Goal: Communication & Community: Connect with others

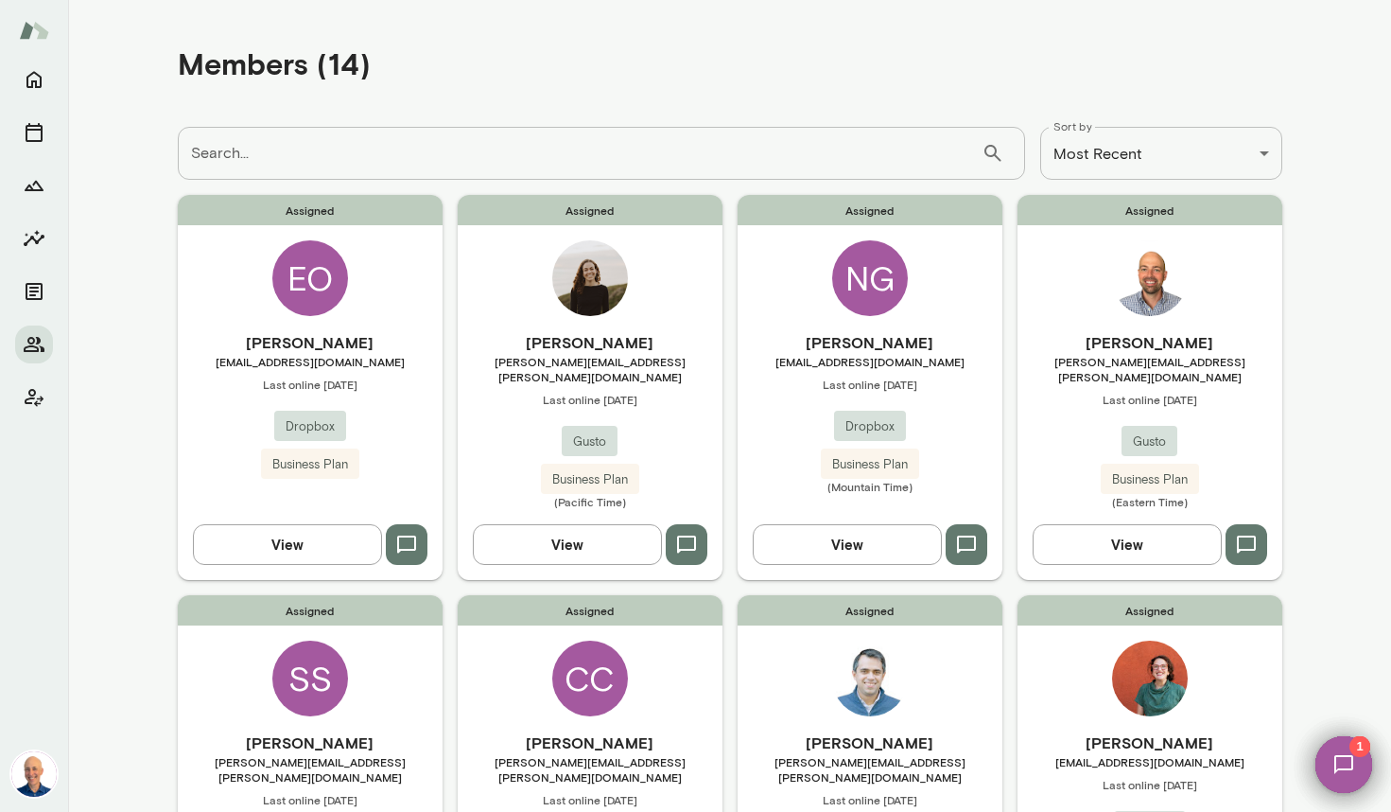
click at [770, 281] on div "Assigned NG [PERSON_NAME] [EMAIL_ADDRESS][DOMAIN_NAME] Last online [DATE] Dropb…" at bounding box center [870, 387] width 265 height 384
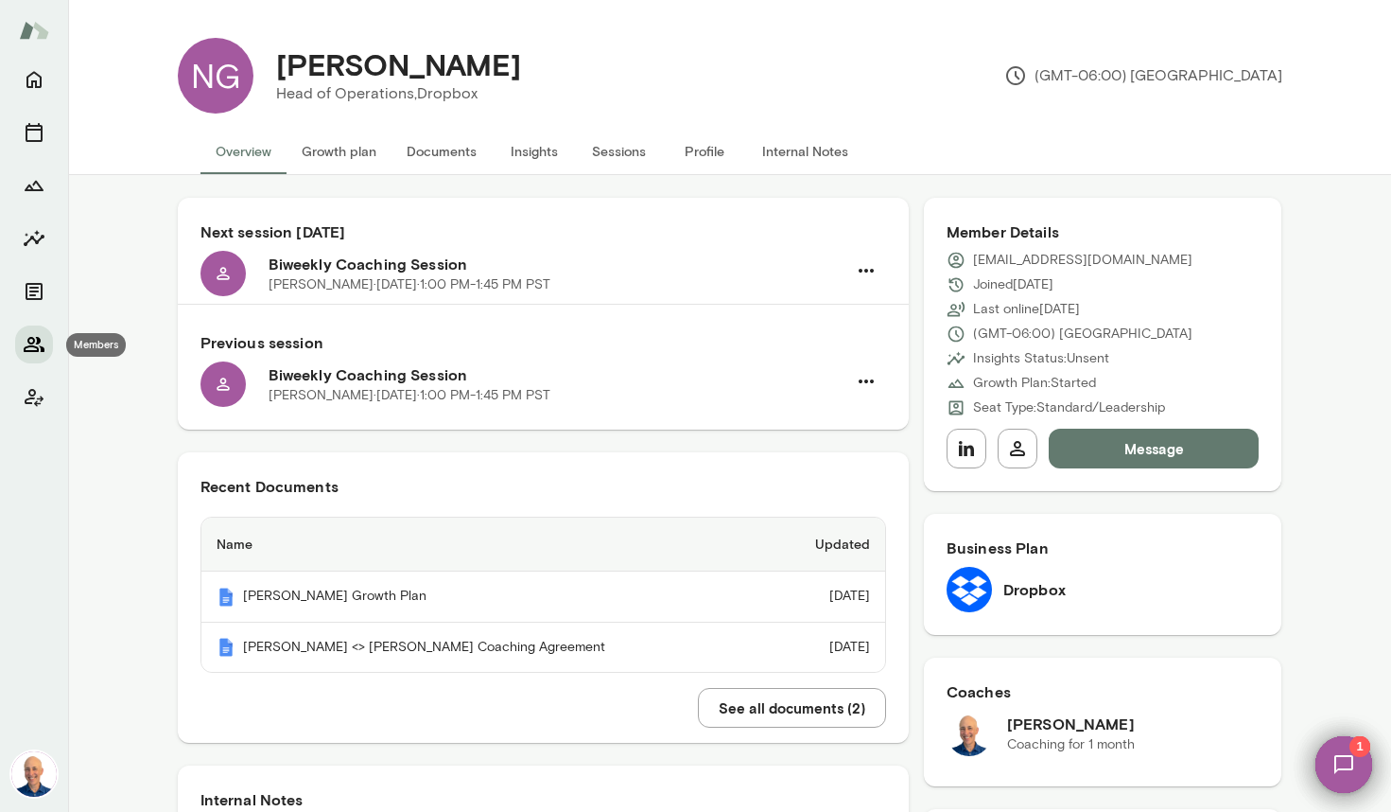
click at [35, 338] on icon "Members" at bounding box center [34, 344] width 23 height 23
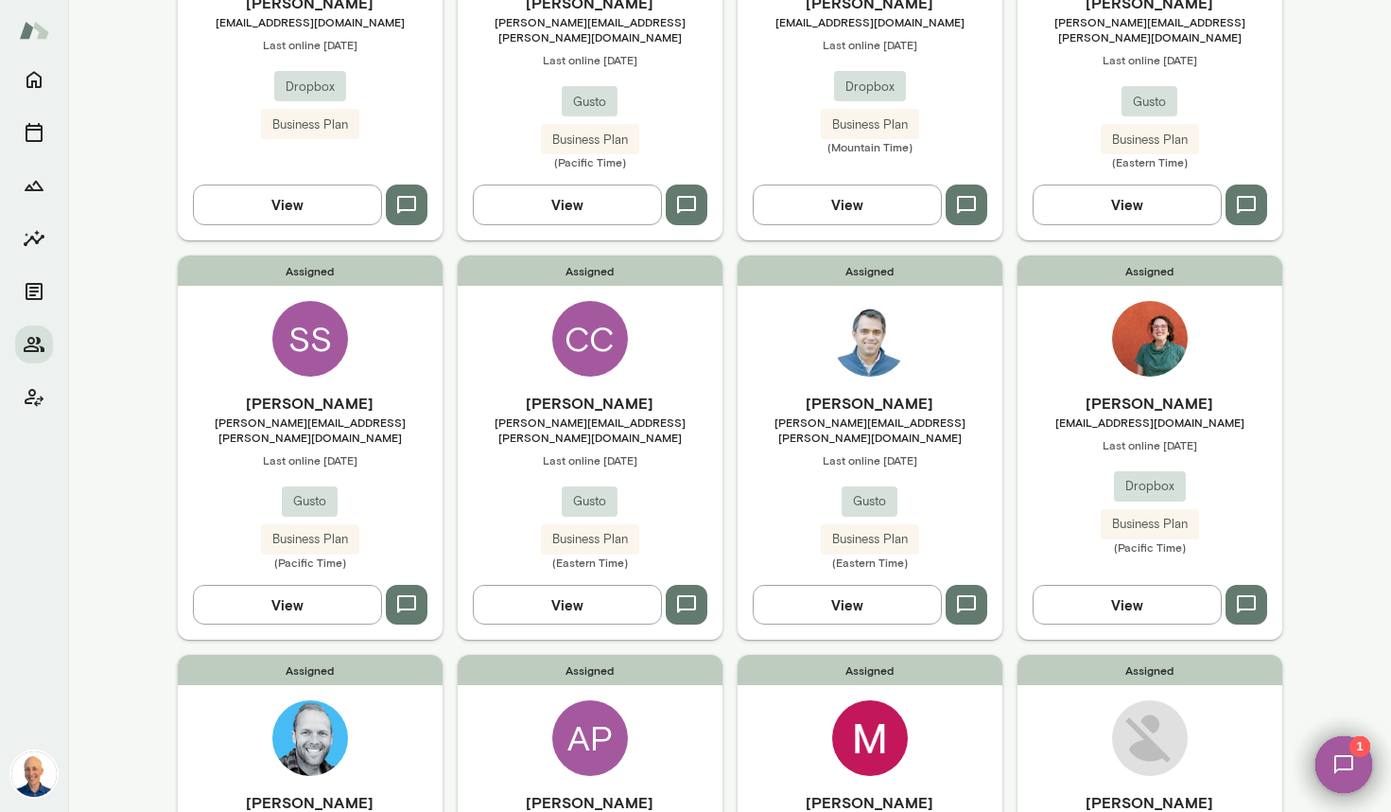
scroll to position [348, 0]
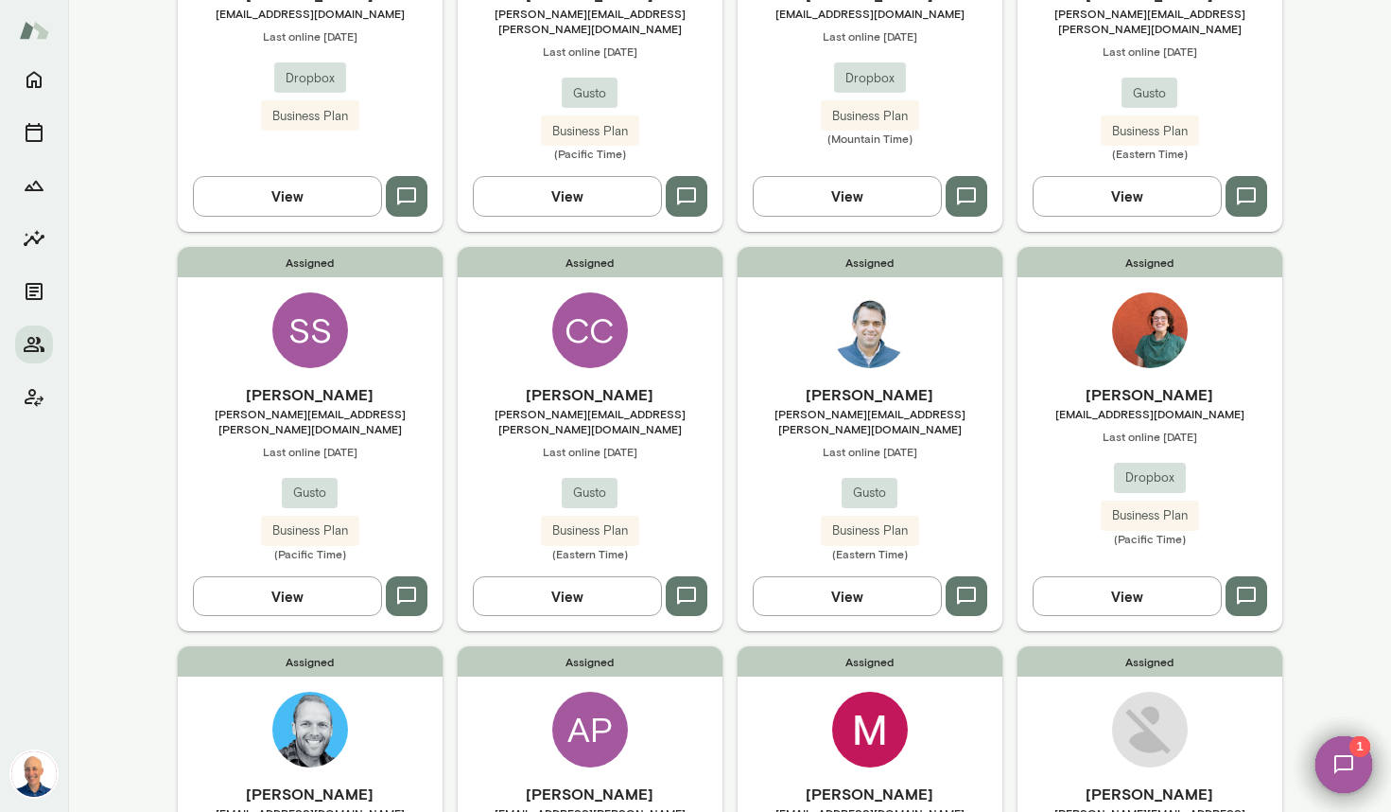
click at [375, 332] on div "Assigned [PERSON_NAME] Stonehocker [EMAIL_ADDRESS][PERSON_NAME][DOMAIN_NAME] La…" at bounding box center [310, 439] width 265 height 384
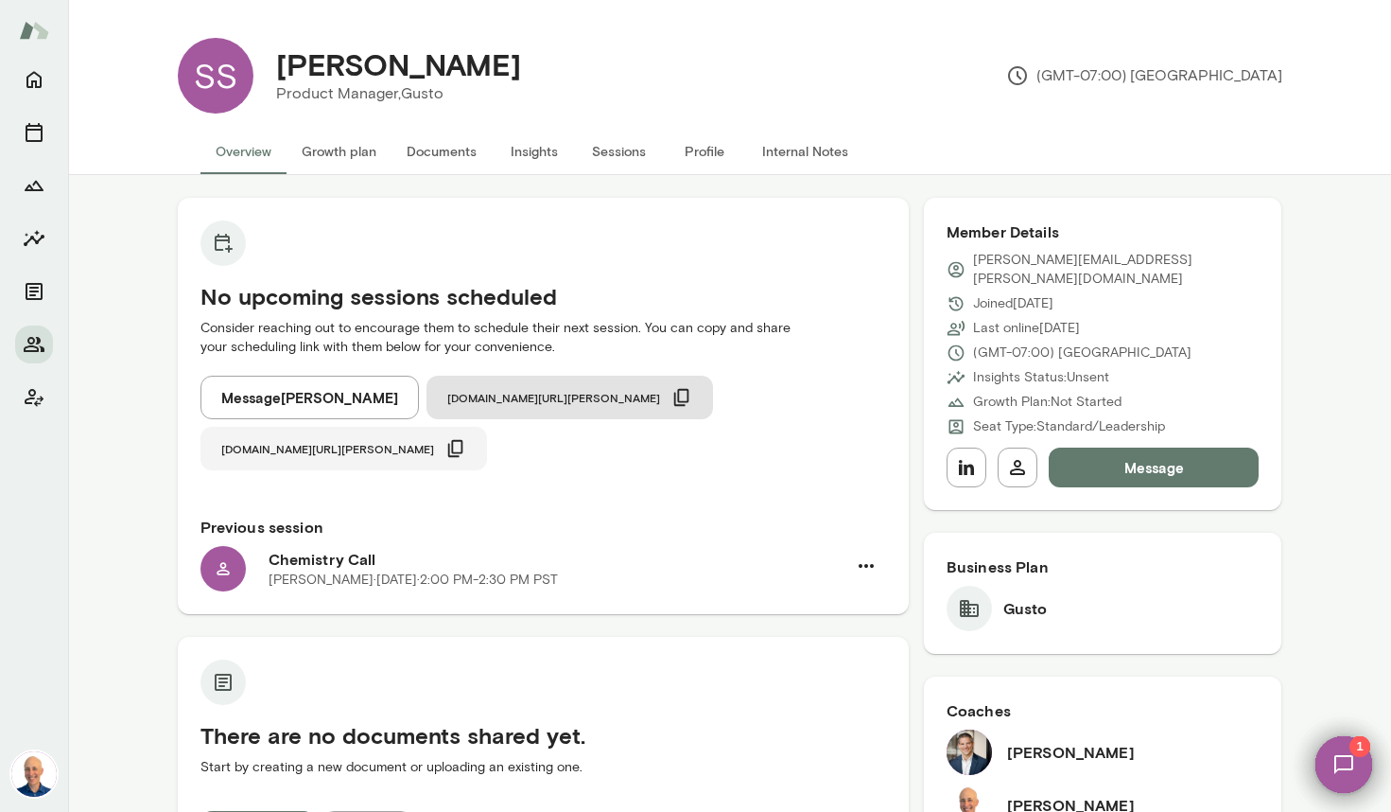
click at [434, 441] on span "[DOMAIN_NAME][URL][PERSON_NAME]" at bounding box center [327, 448] width 213 height 15
click at [26, 344] on icon "Members" at bounding box center [34, 344] width 23 height 23
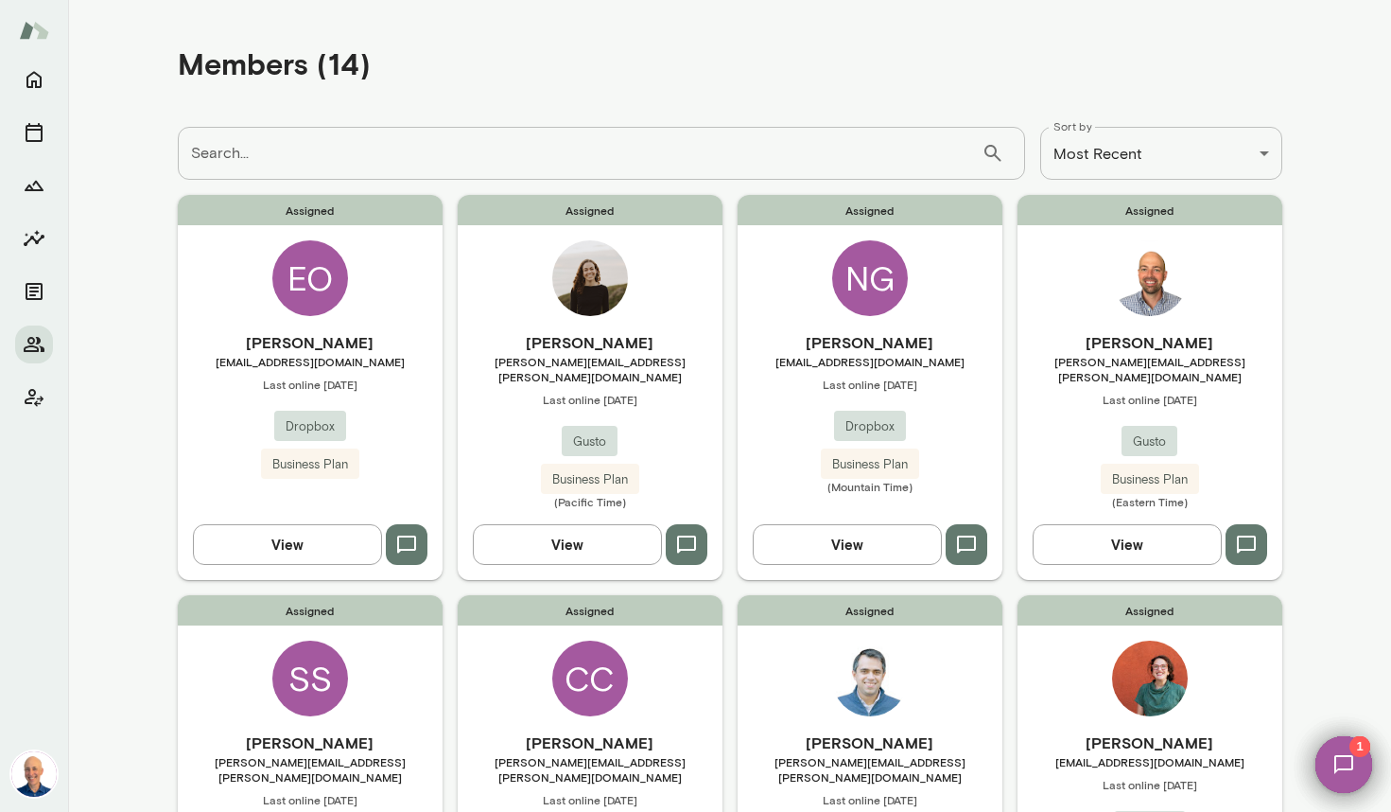
click at [951, 291] on div "Assigned NG [PERSON_NAME] [EMAIL_ADDRESS][DOMAIN_NAME] Last online [DATE] Dropb…" at bounding box center [870, 387] width 265 height 384
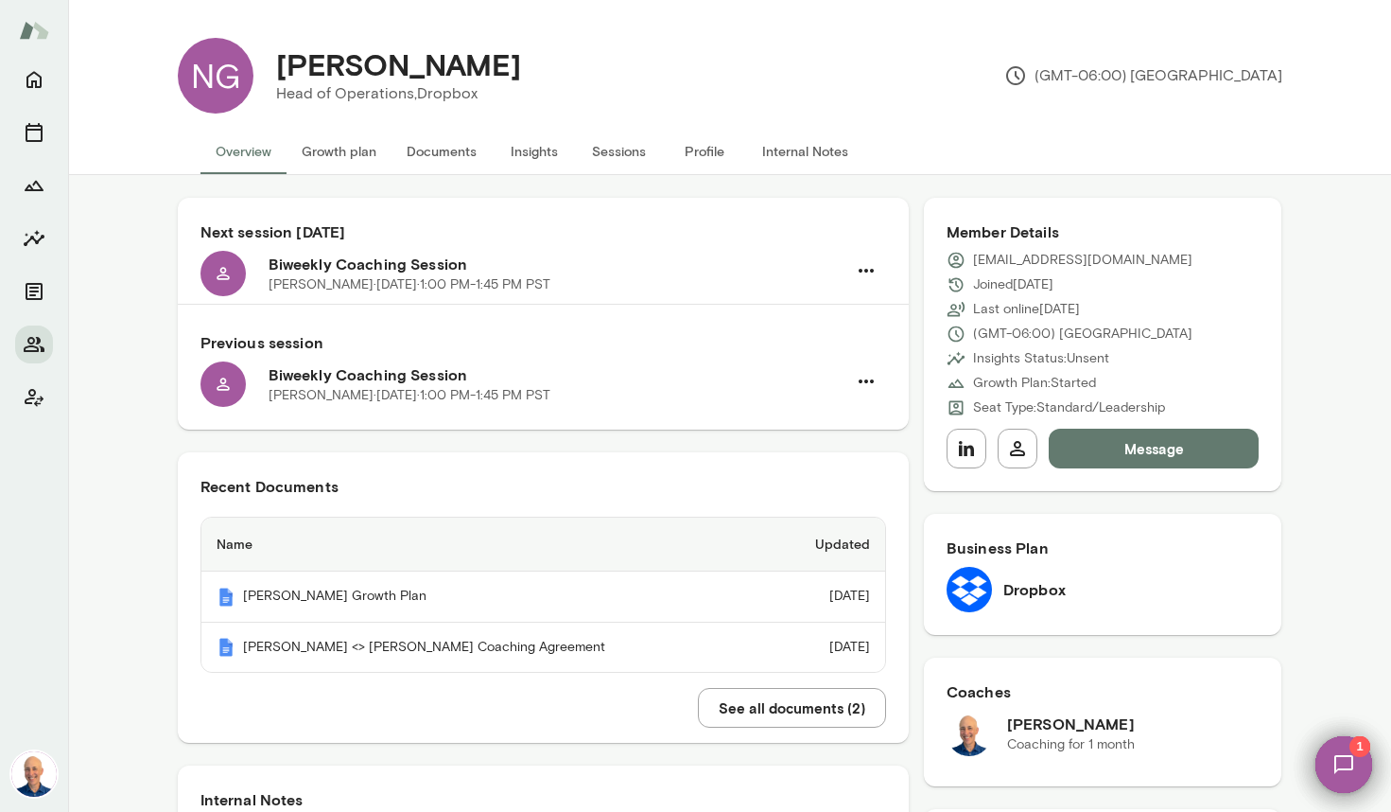
click at [1171, 448] on button "Message" at bounding box center [1154, 448] width 211 height 40
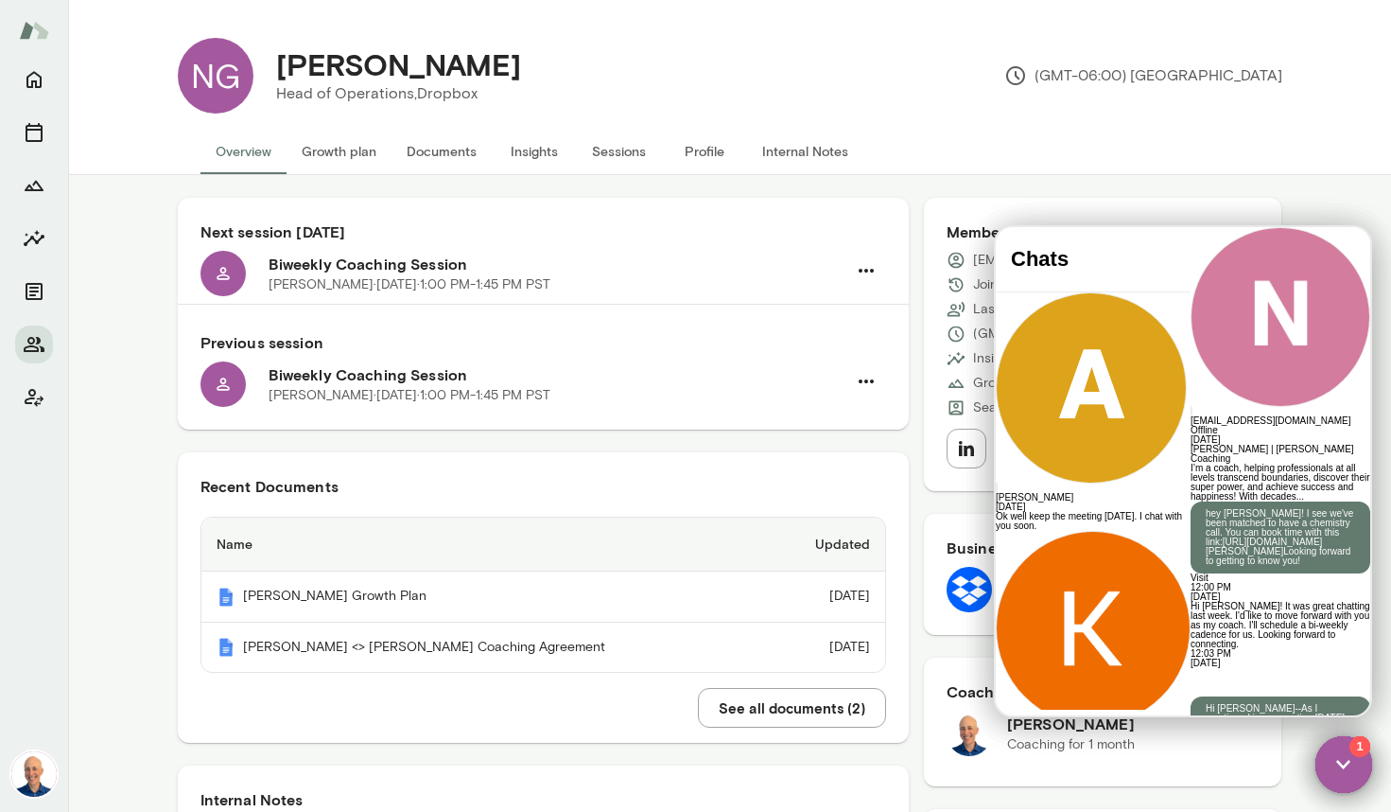
scroll to position [750, 0]
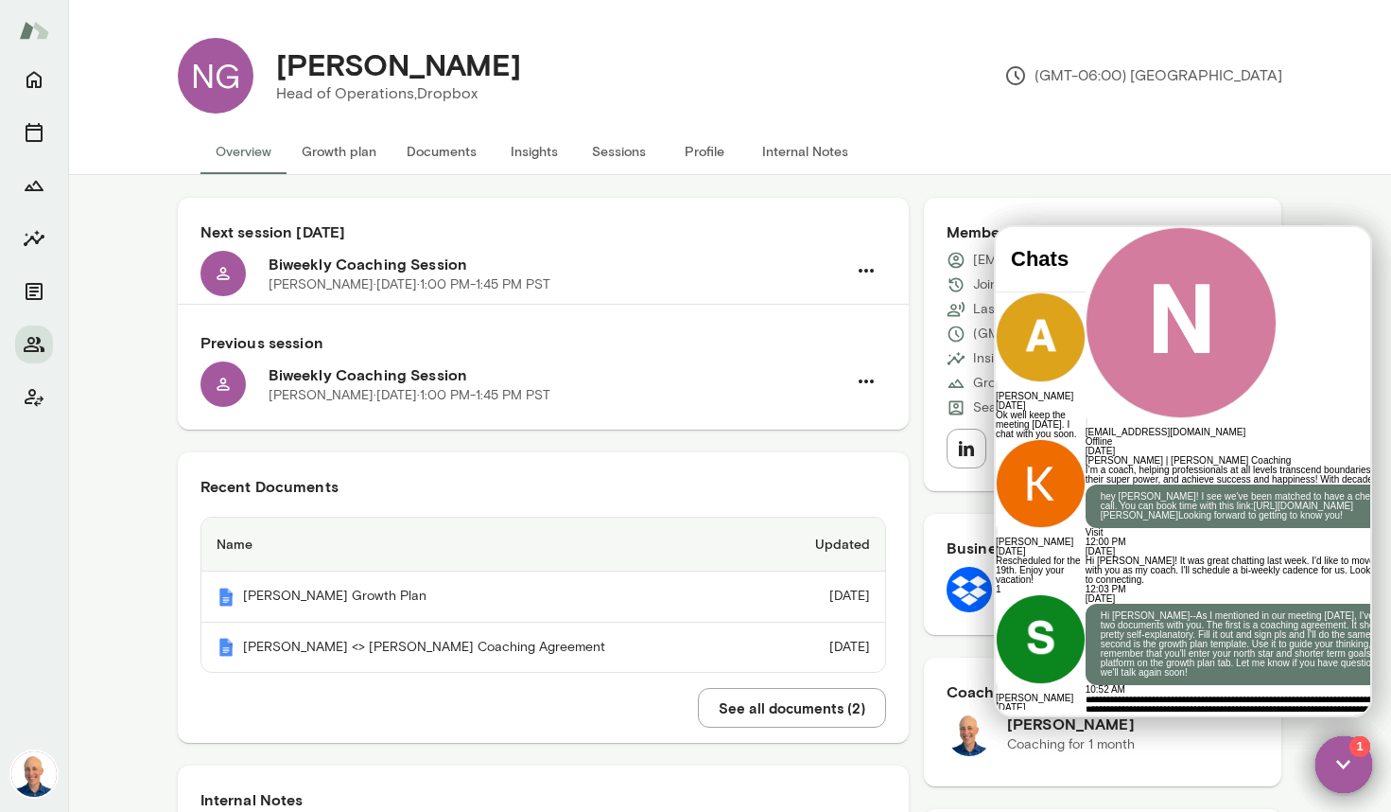
scroll to position [32, 0]
copy div "**********"
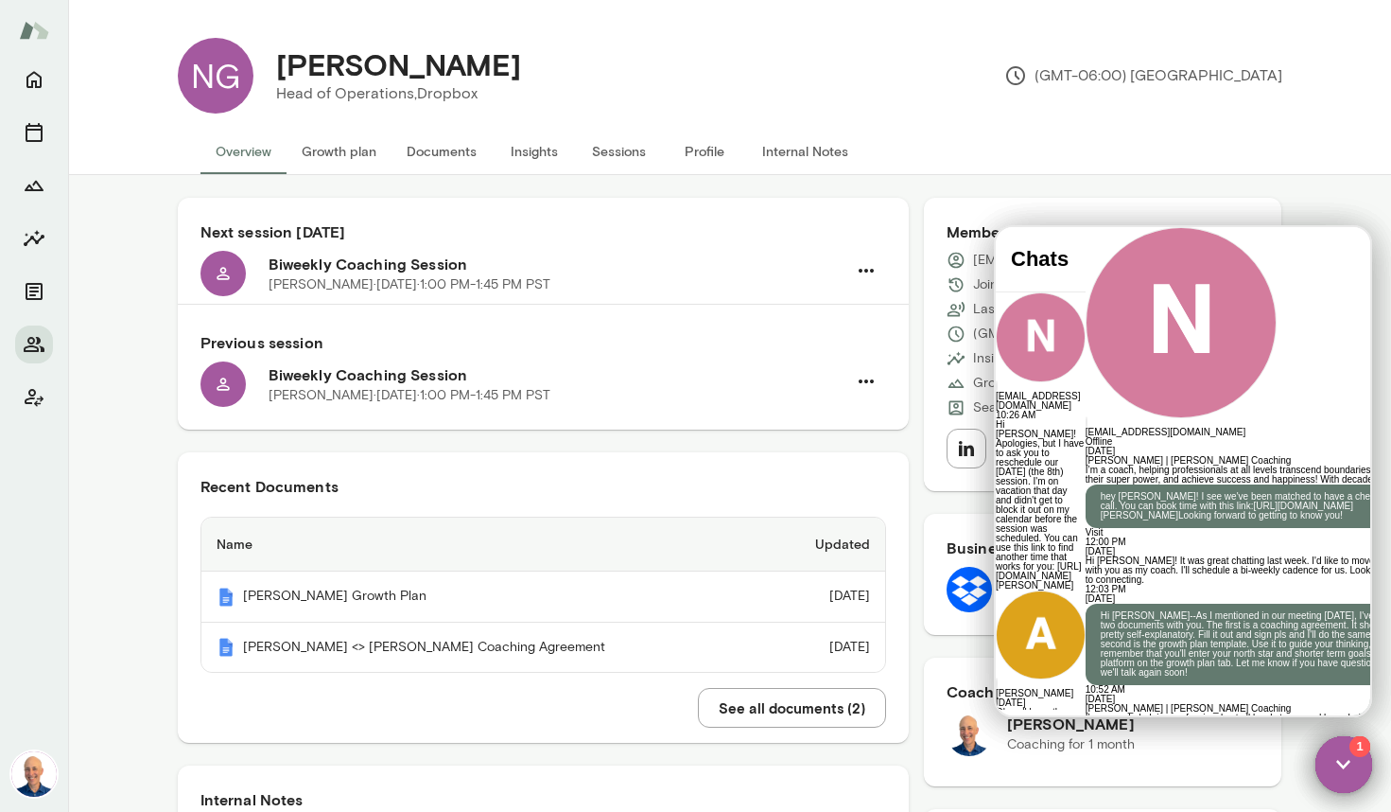
click at [1086, 227] on div at bounding box center [1257, 227] width 342 height 0
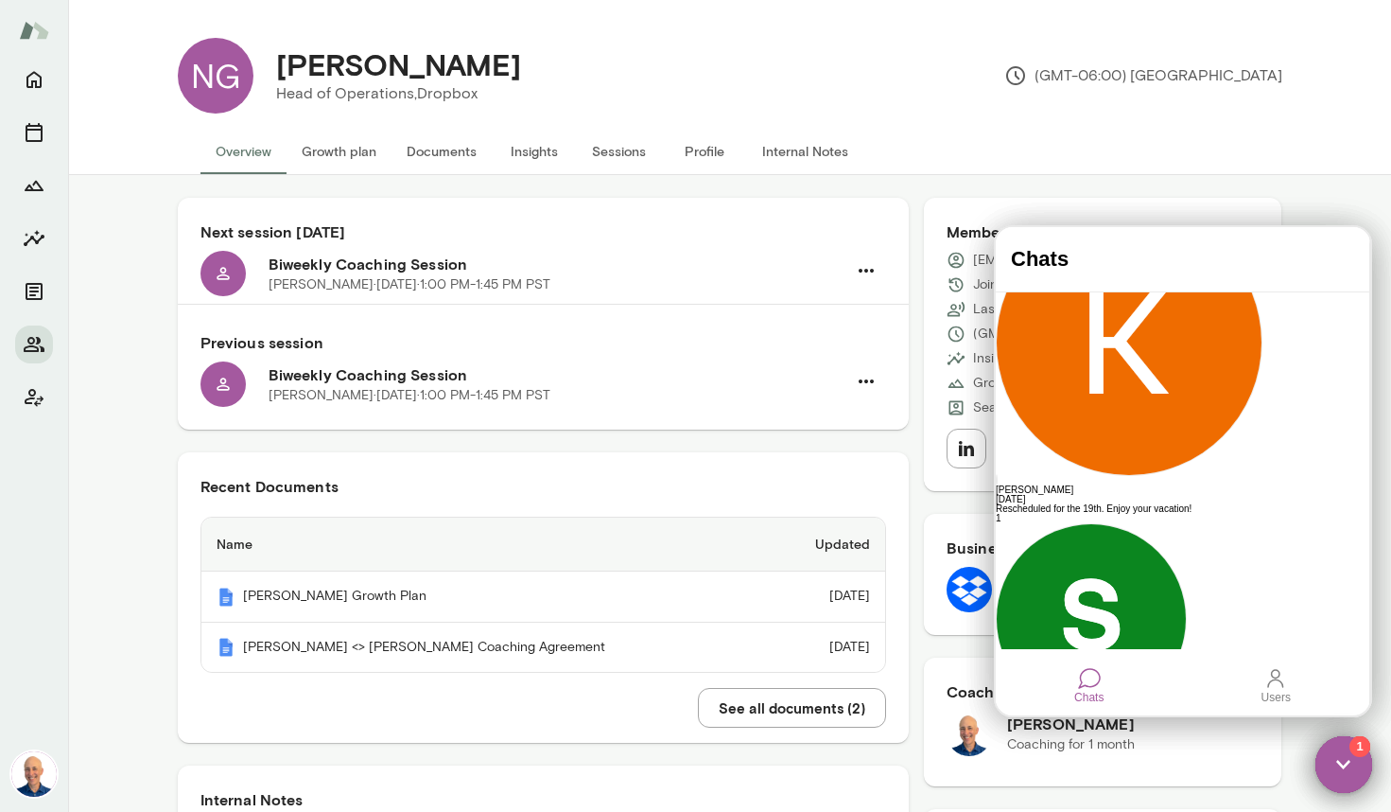
scroll to position [578, 0]
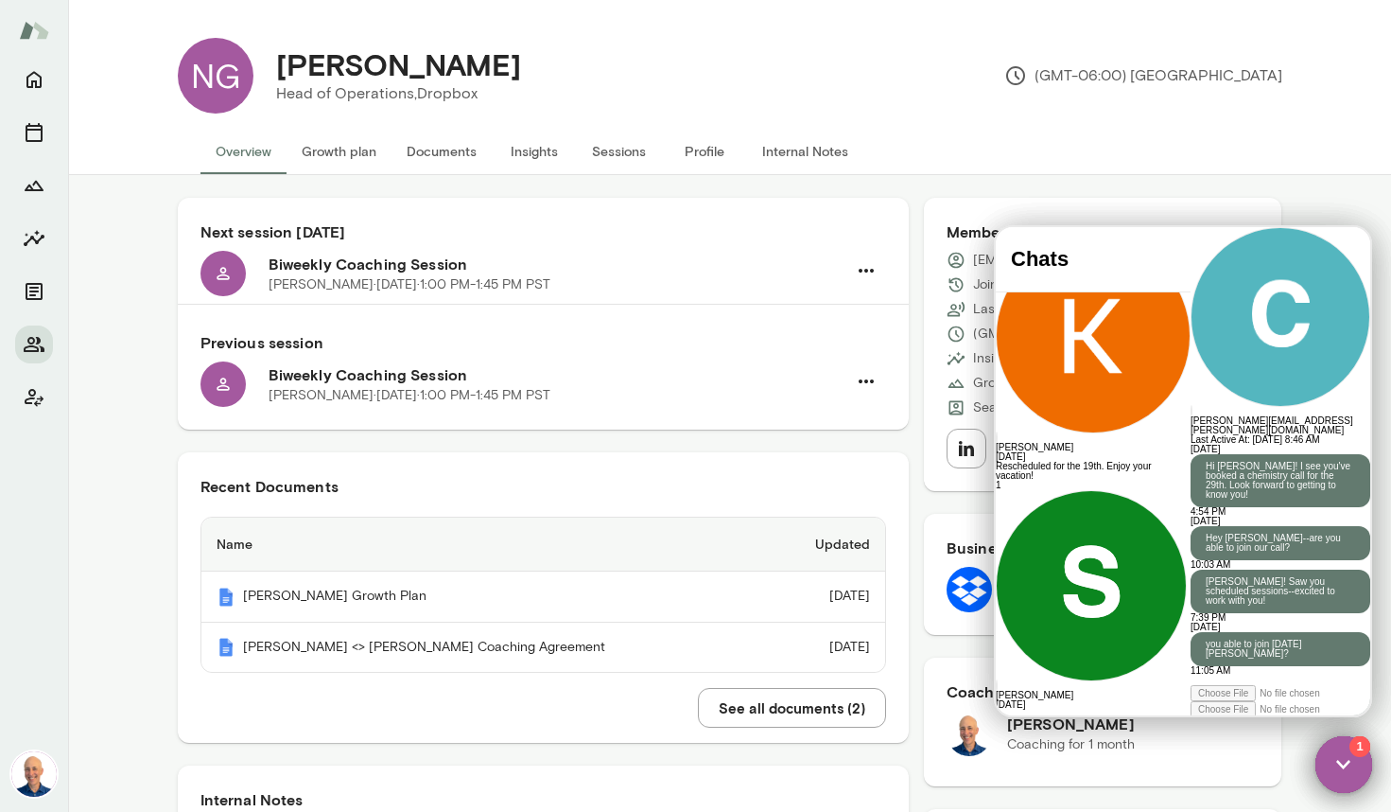
scroll to position [191, 0]
click at [1214, 675] on div at bounding box center [1281, 679] width 180 height 9
paste div
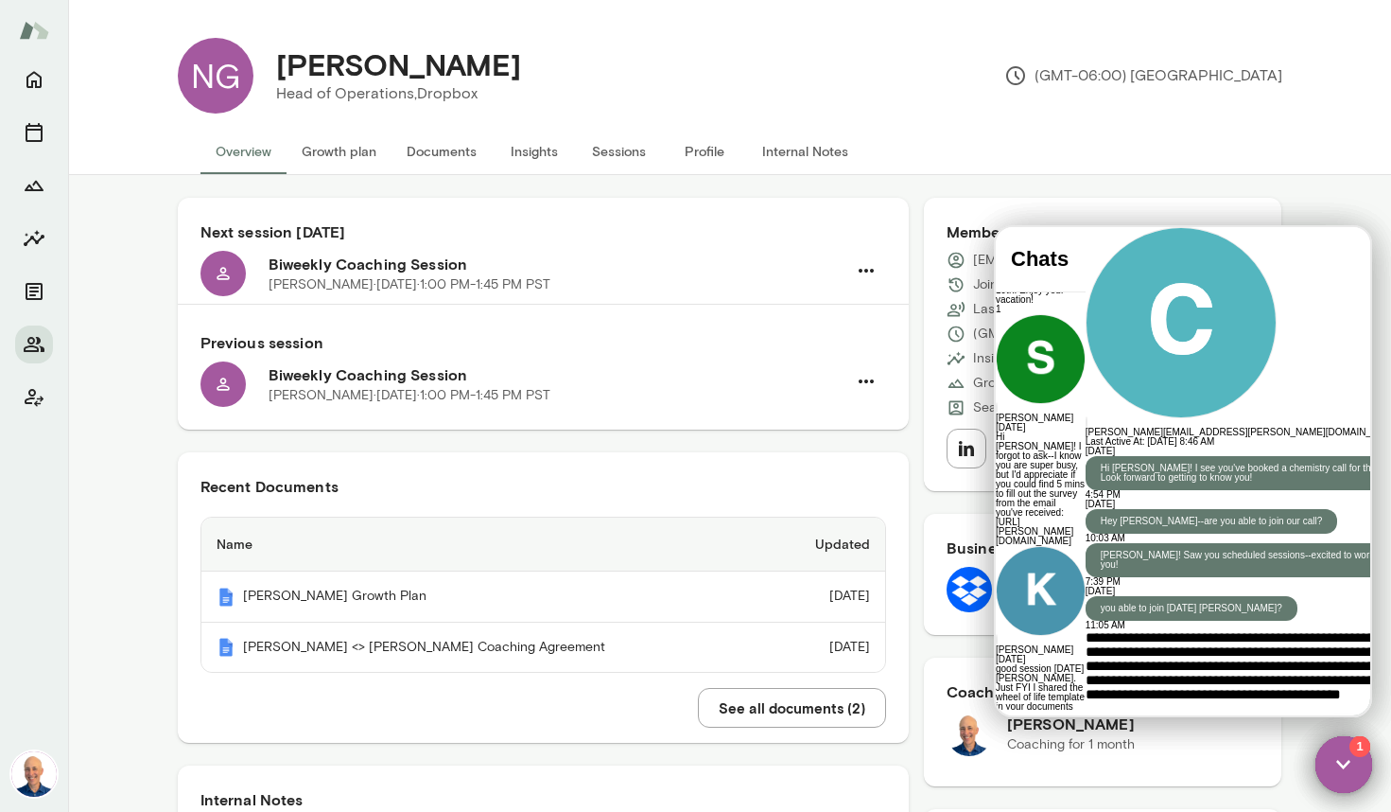
scroll to position [0, 0]
drag, startPoint x: 1073, startPoint y: 587, endPoint x: 1051, endPoint y: 586, distance: 21.8
click at [1086, 630] on span "**********" at bounding box center [1253, 665] width 335 height 71
click at [1335, 640] on div "**********" at bounding box center [1257, 677] width 342 height 95
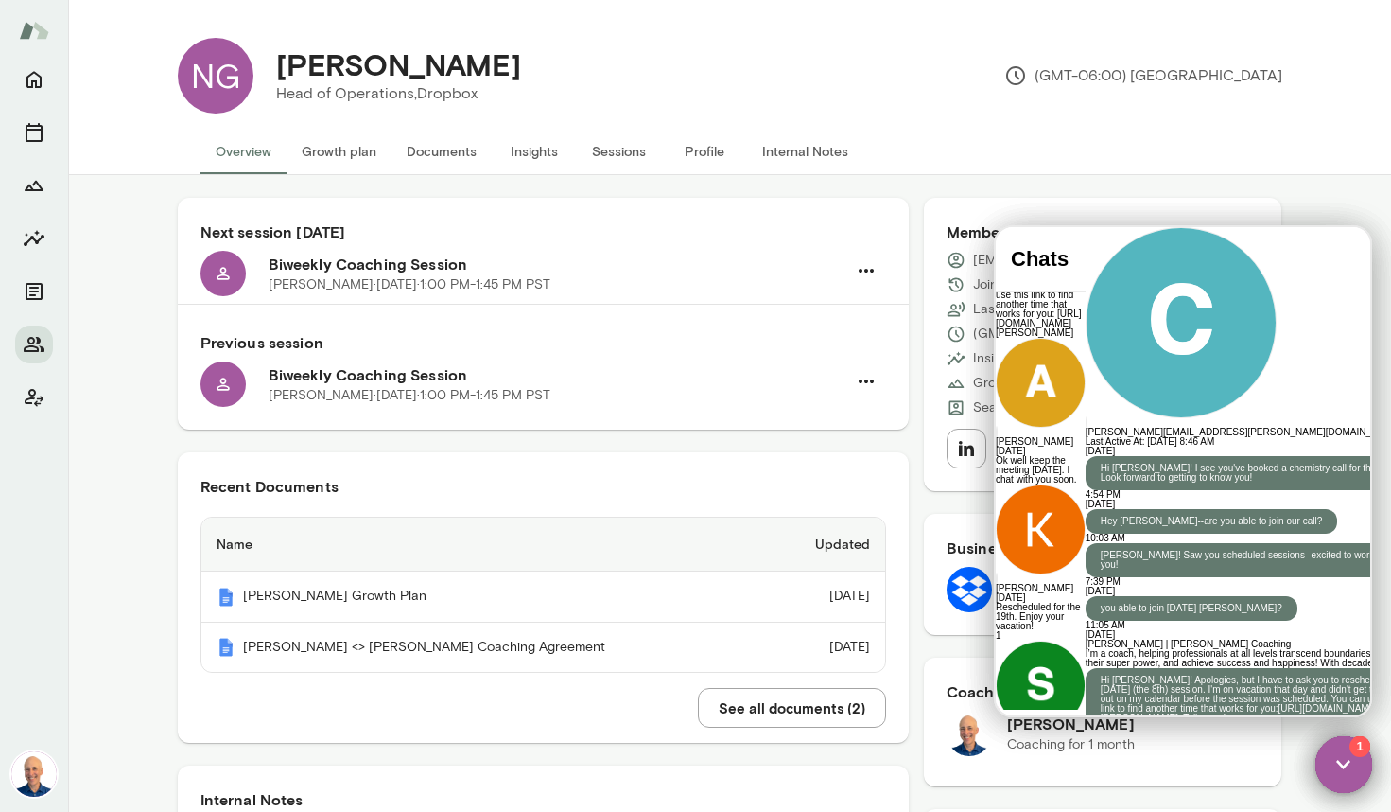
scroll to position [0, 0]
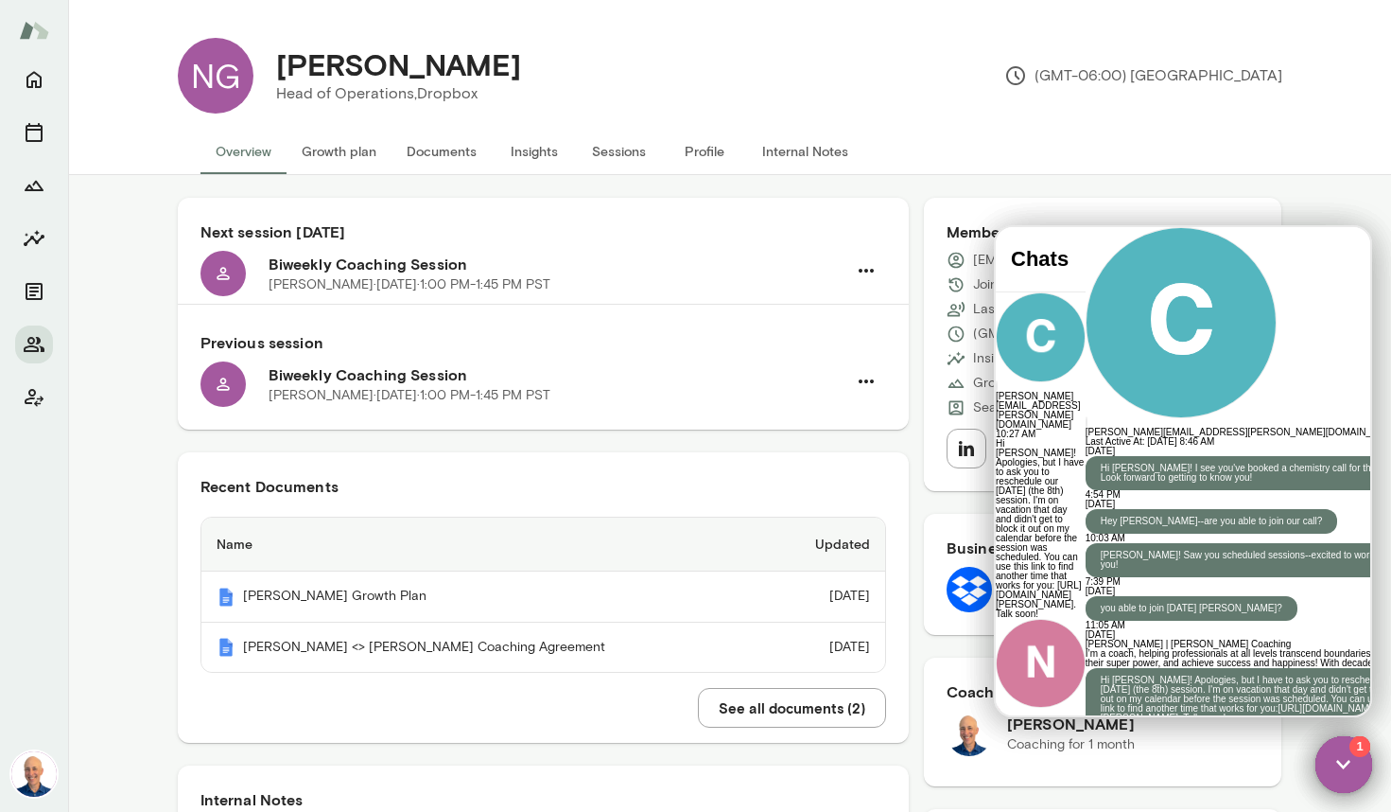
click at [1086, 251] on div "[PERSON_NAME][EMAIL_ADDRESS][PERSON_NAME][DOMAIN_NAME] Last Active At: [DATE] 8…" at bounding box center [1257, 336] width 342 height 219
click at [1086, 271] on div "[PERSON_NAME][EMAIL_ADDRESS][PERSON_NAME][DOMAIN_NAME] Last Active At: [DATE] 8…" at bounding box center [1257, 336] width 342 height 219
click at [1086, 252] on div "[PERSON_NAME][EMAIL_ADDRESS][PERSON_NAME][DOMAIN_NAME] Last Active At: [DATE] 8…" at bounding box center [1257, 336] width 342 height 219
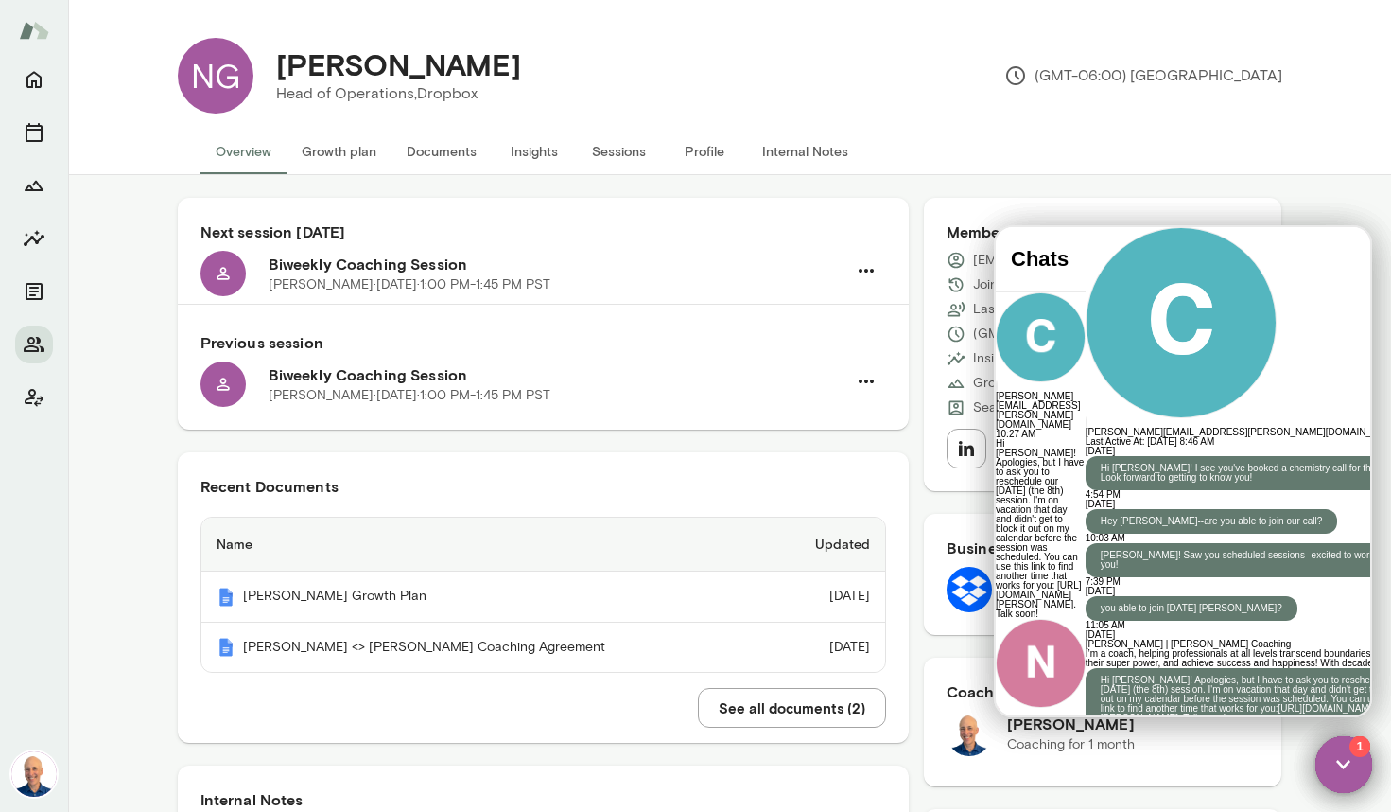
click at [1086, 227] on div at bounding box center [1257, 227] width 342 height 0
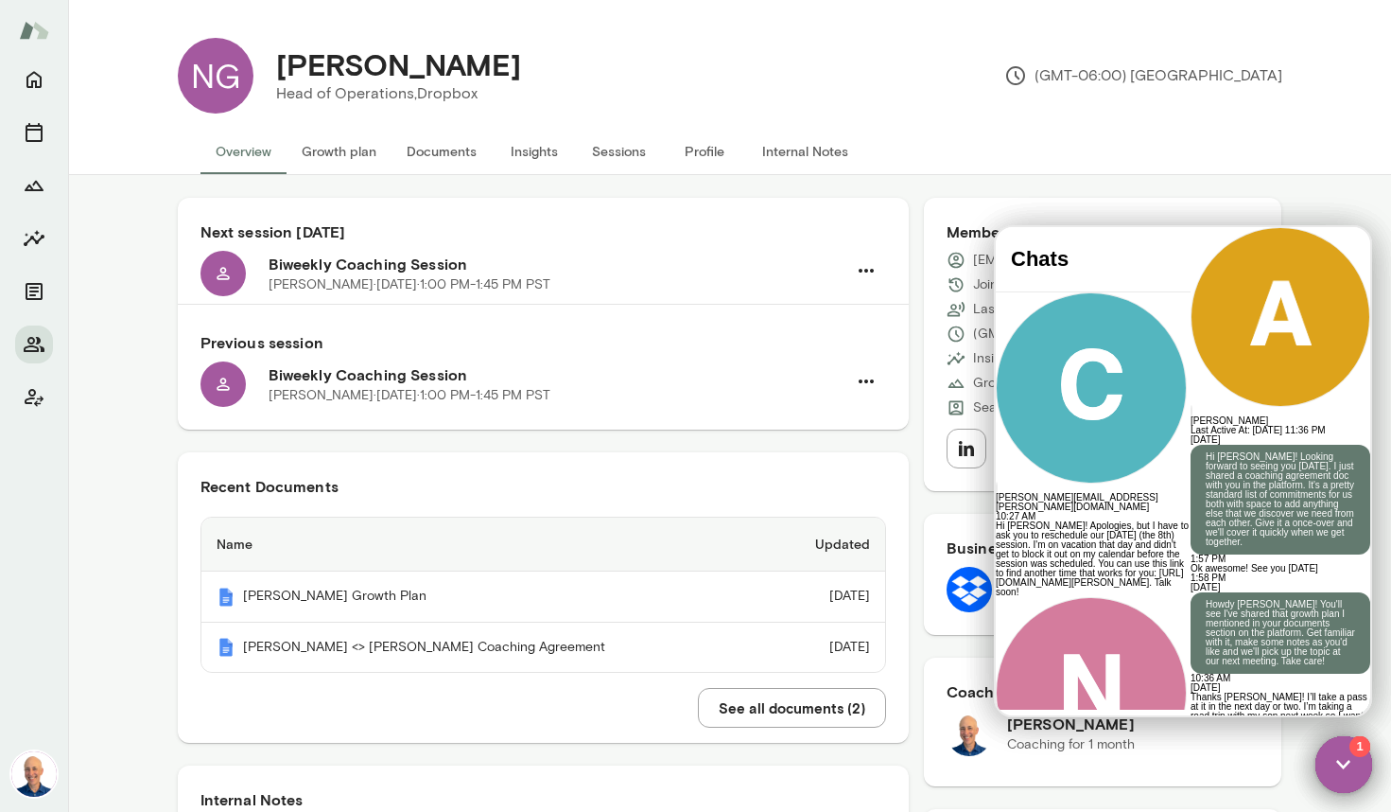
scroll to position [7782, 0]
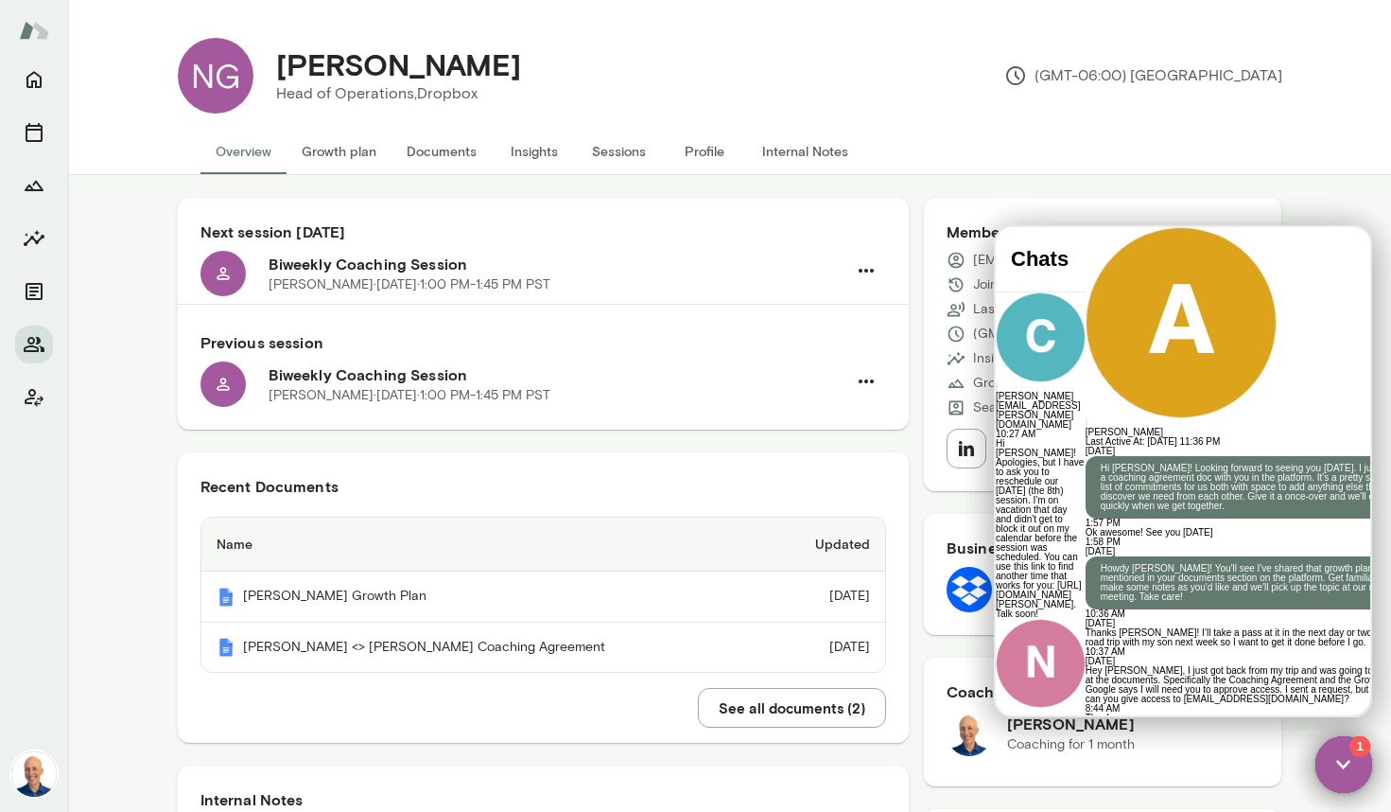
scroll to position [13, 0]
